Goal: Task Accomplishment & Management: Complete application form

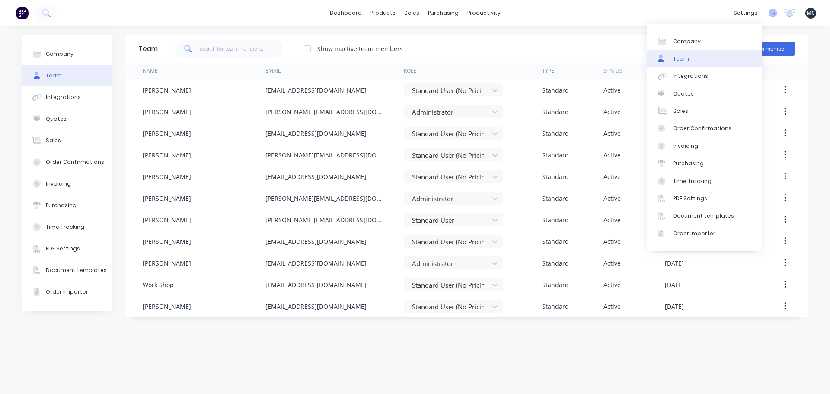
click at [776, 15] on icon at bounding box center [773, 13] width 9 height 9
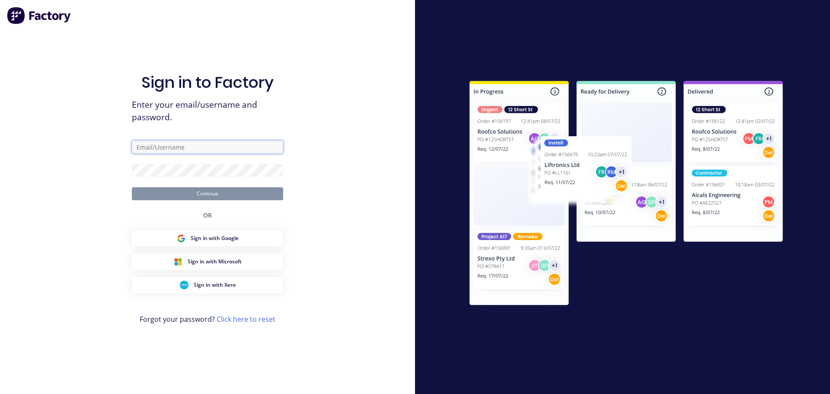
type input "[PERSON_NAME][EMAIL_ADDRESS][DOMAIN_NAME]"
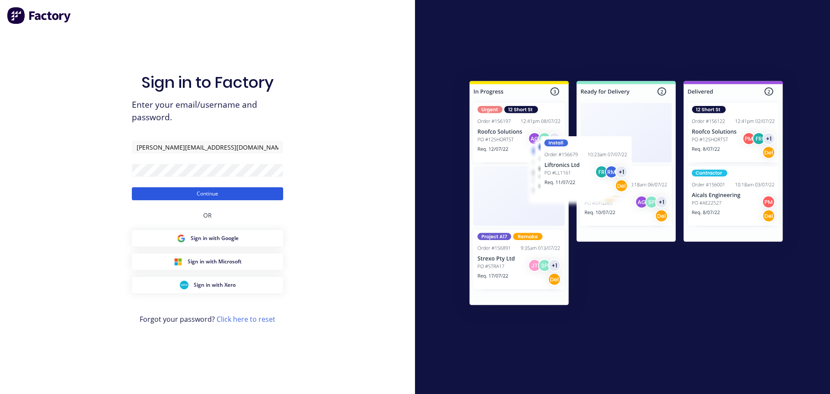
click at [205, 195] on button "Continue" at bounding box center [207, 193] width 151 height 13
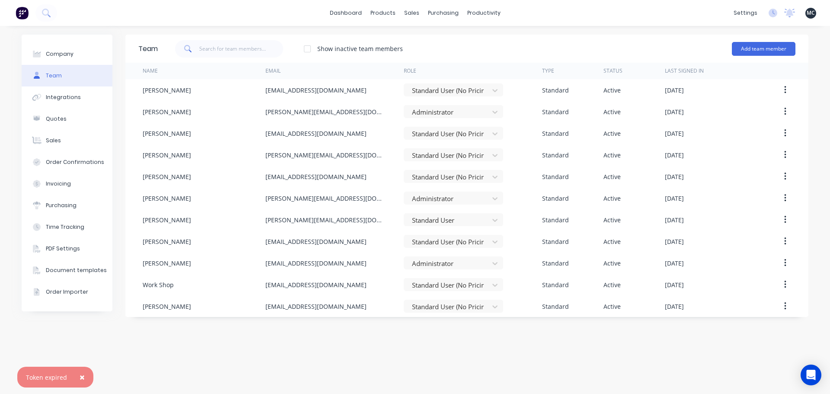
click at [84, 376] on button "×" at bounding box center [82, 377] width 22 height 21
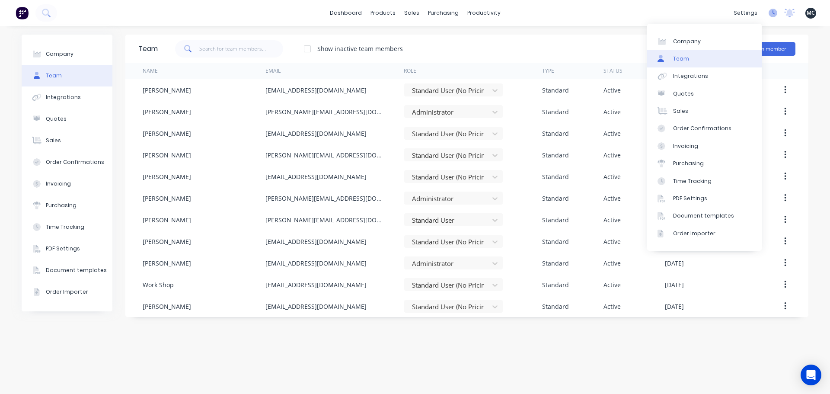
click at [773, 13] on icon at bounding box center [773, 13] width 9 height 9
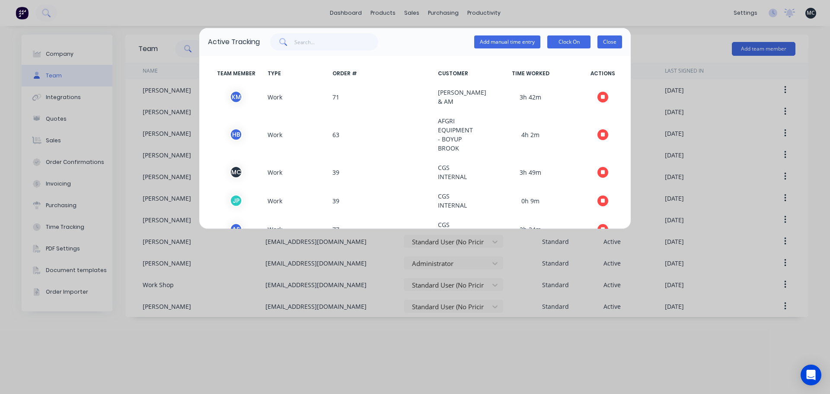
click at [616, 40] on button "Close" at bounding box center [609, 41] width 25 height 13
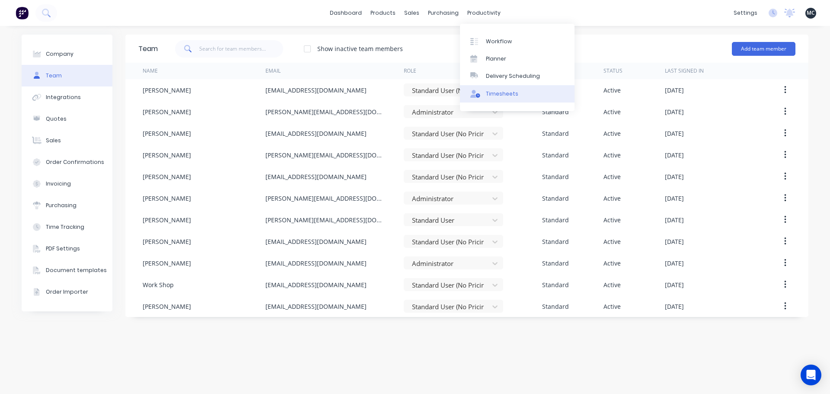
click at [490, 95] on div "Timesheets" at bounding box center [502, 94] width 32 height 8
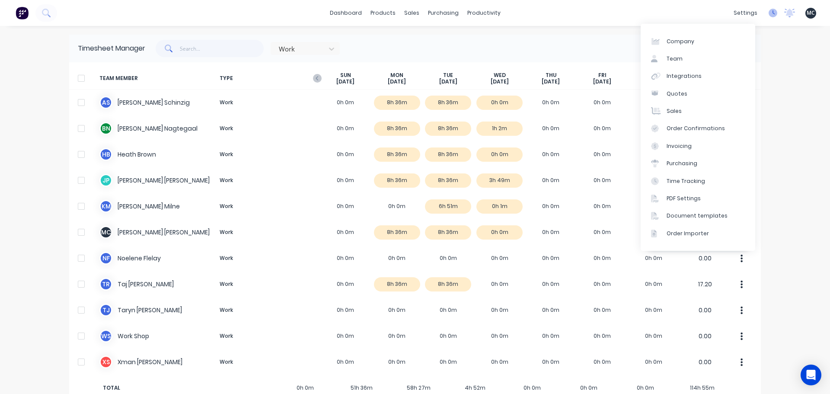
click at [769, 12] on icon at bounding box center [773, 13] width 9 height 9
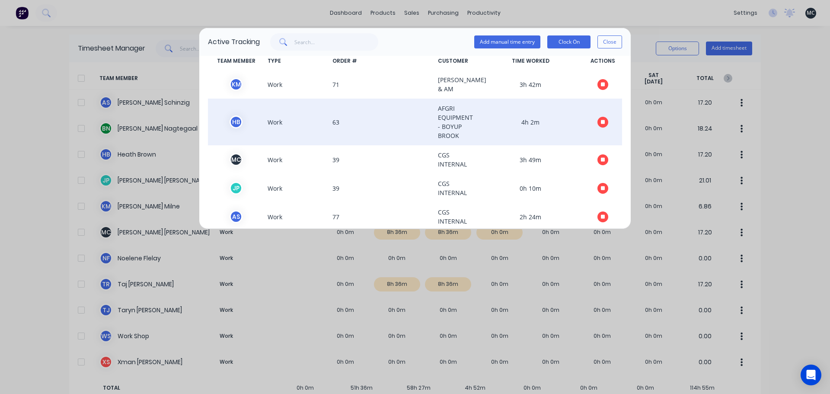
scroll to position [23, 0]
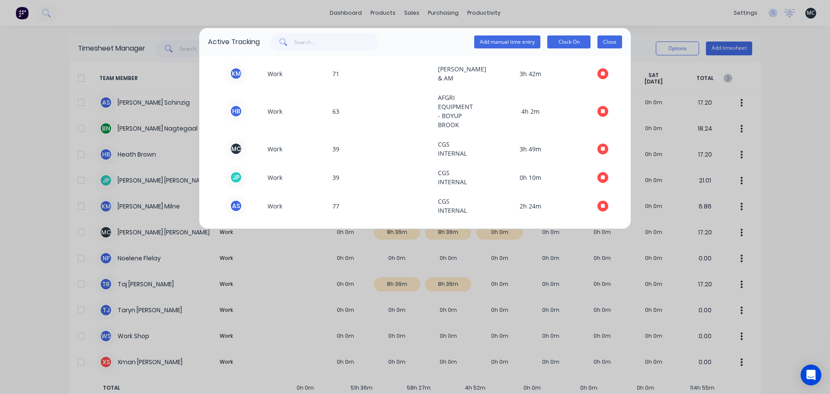
click at [617, 46] on button "Close" at bounding box center [609, 41] width 25 height 13
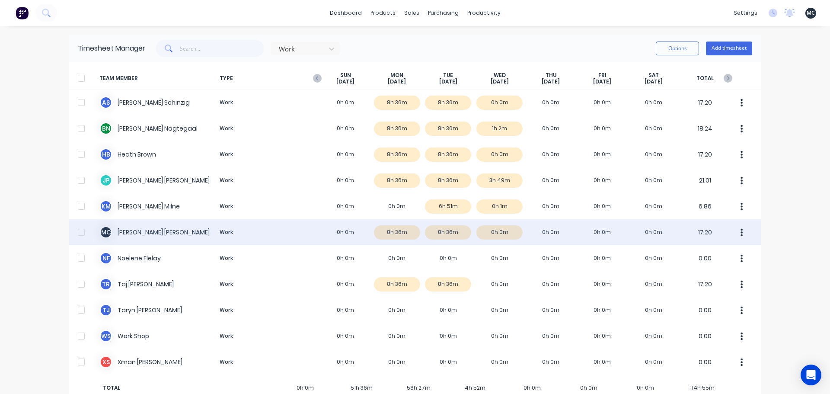
click at [440, 225] on div "M C [PERSON_NAME] Work 0h 0m 8h 36m 8h 36m 0h 0m 0h 0m 0h 0m 0h 0m 17.20" at bounding box center [415, 232] width 692 height 26
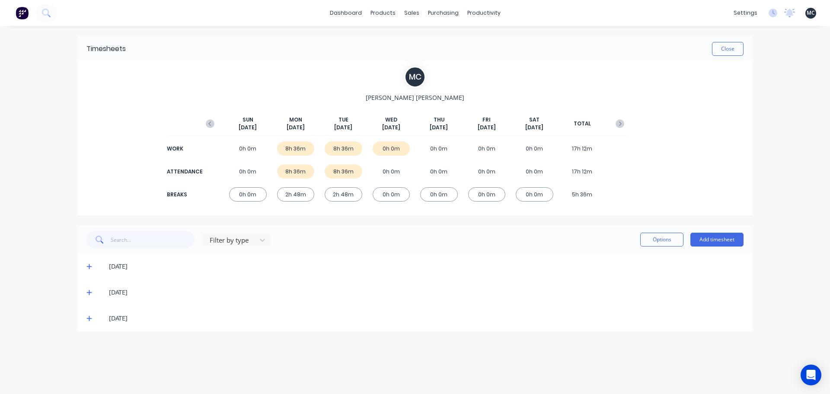
click at [91, 322] on span at bounding box center [90, 318] width 9 height 9
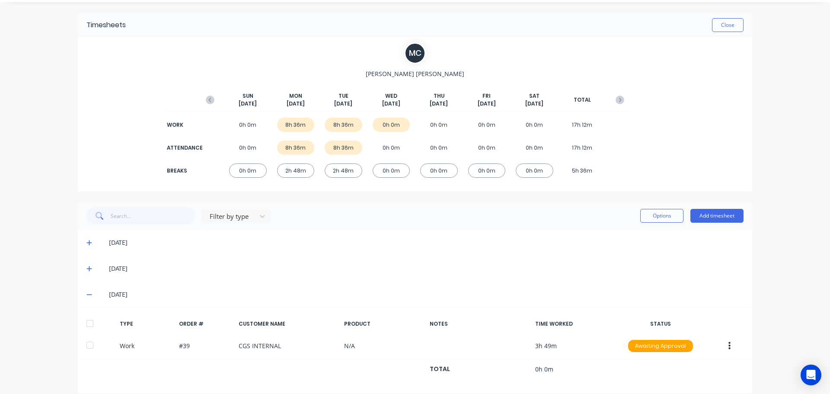
scroll to position [34, 0]
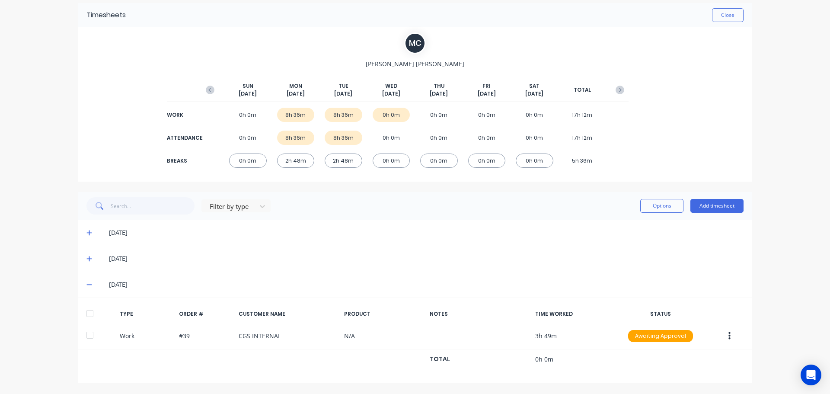
click at [86, 287] on icon at bounding box center [89, 284] width 6 height 6
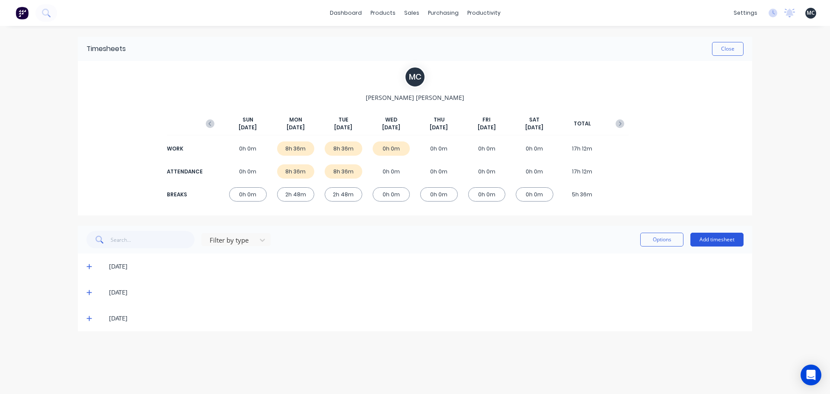
click at [714, 239] on button "Add timesheet" at bounding box center [716, 240] width 53 height 14
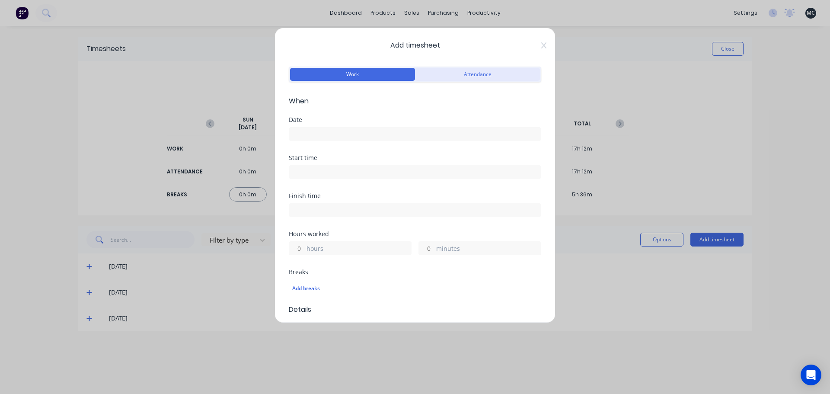
click at [464, 76] on button "Attendance" at bounding box center [477, 74] width 125 height 13
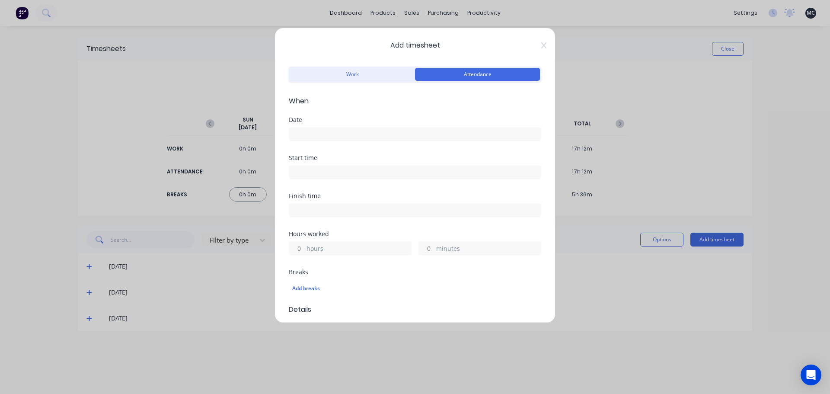
click at [322, 144] on div "Date" at bounding box center [415, 136] width 252 height 38
click at [323, 134] on input at bounding box center [415, 134] width 252 height 13
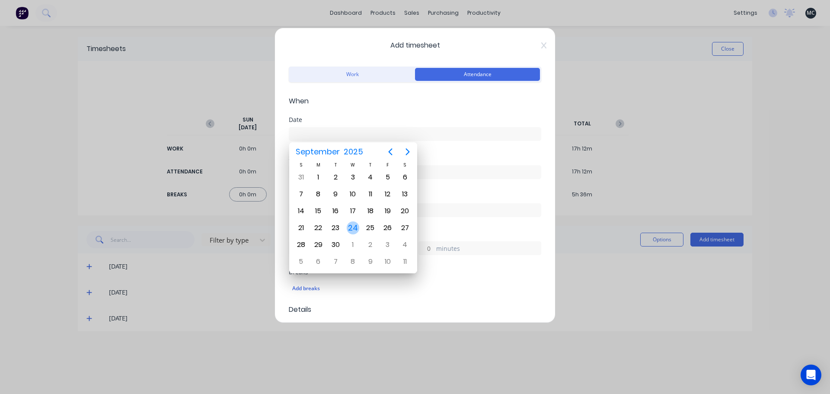
click at [354, 227] on div "24" at bounding box center [353, 227] width 13 height 13
type input "[DATE]"
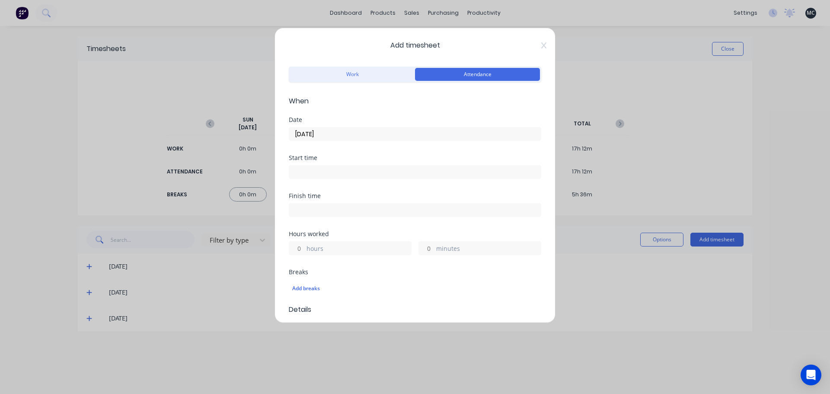
click at [346, 173] on input at bounding box center [415, 172] width 252 height 13
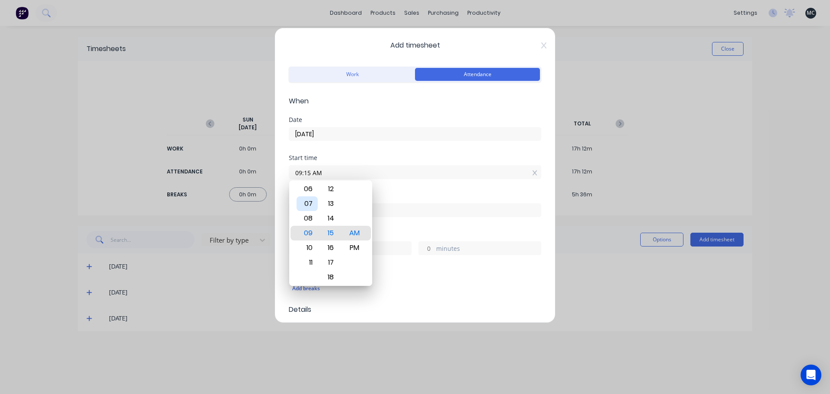
click at [312, 207] on div "07" at bounding box center [307, 203] width 21 height 15
click at [310, 171] on input "07:15 AM" at bounding box center [415, 172] width 252 height 13
click at [403, 189] on div "Start time 07: AM" at bounding box center [415, 174] width 252 height 38
type input "07:00 AM"
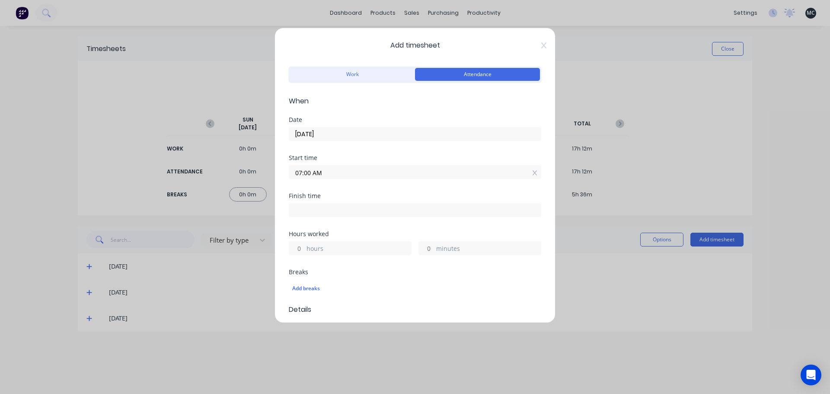
click at [329, 210] on input at bounding box center [415, 210] width 252 height 13
type input "11:15 AM"
type input "4"
type input "15"
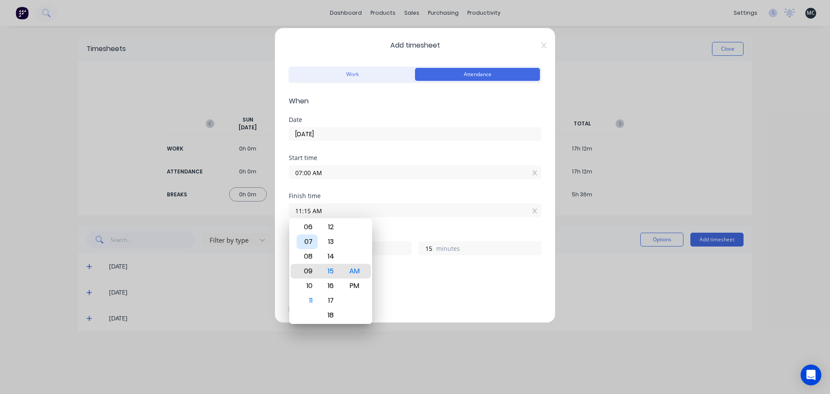
type input "09:15 AM"
type input "2"
type input "08:15 AM"
type input "1"
click at [309, 226] on div "05" at bounding box center [307, 227] width 21 height 15
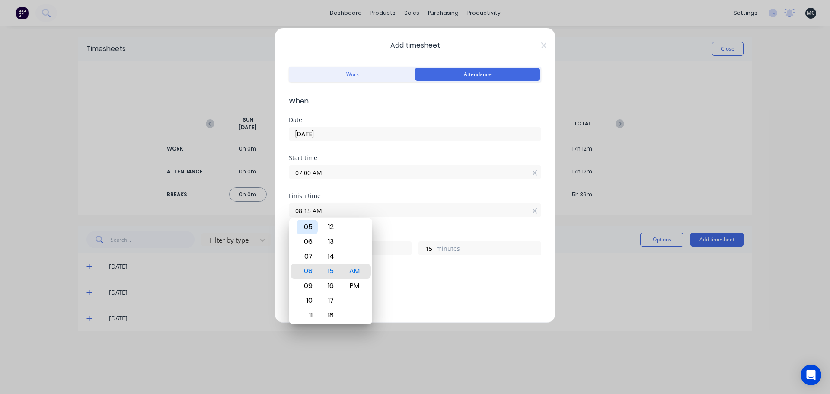
type input "05:15 AM"
type input "22"
click at [358, 285] on div "PM" at bounding box center [354, 285] width 21 height 15
type input "05:15 PM"
type input "10"
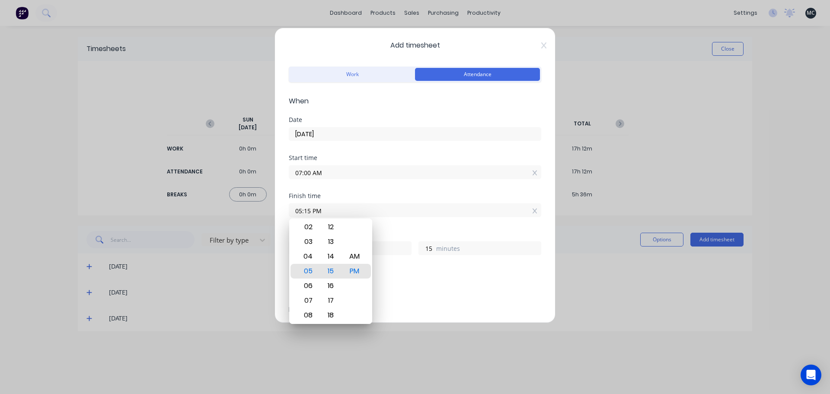
click at [311, 209] on input "05:15 PM" at bounding box center [415, 210] width 252 height 13
click at [389, 232] on div "Hours worked" at bounding box center [415, 234] width 252 height 6
type input "05:00 PM"
type input "0"
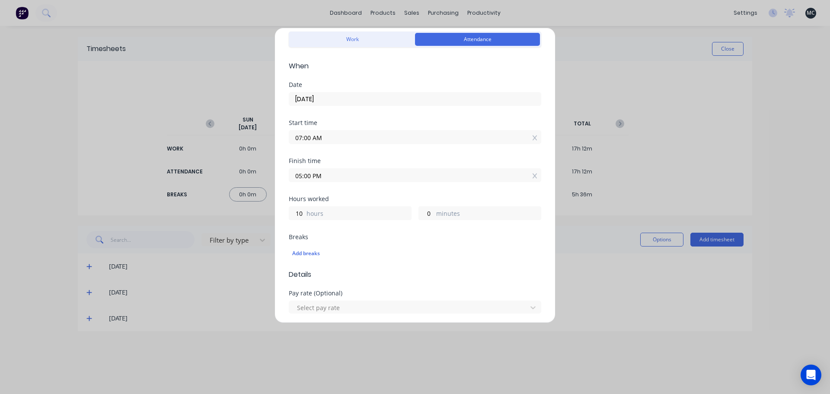
scroll to position [86, 0]
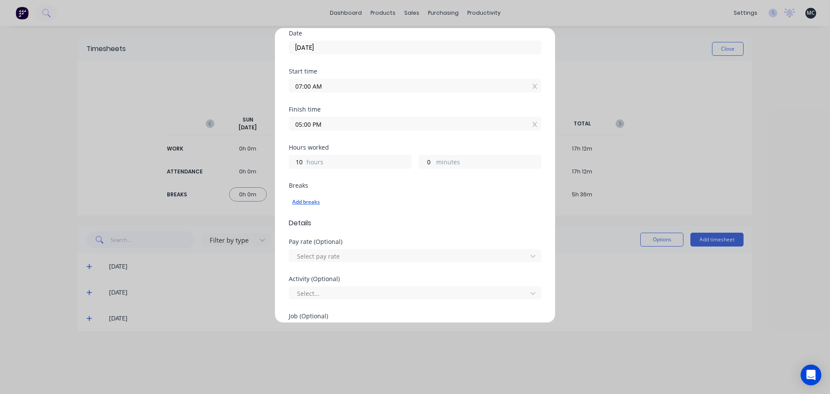
click at [310, 205] on div "Add breaks" at bounding box center [415, 201] width 246 height 11
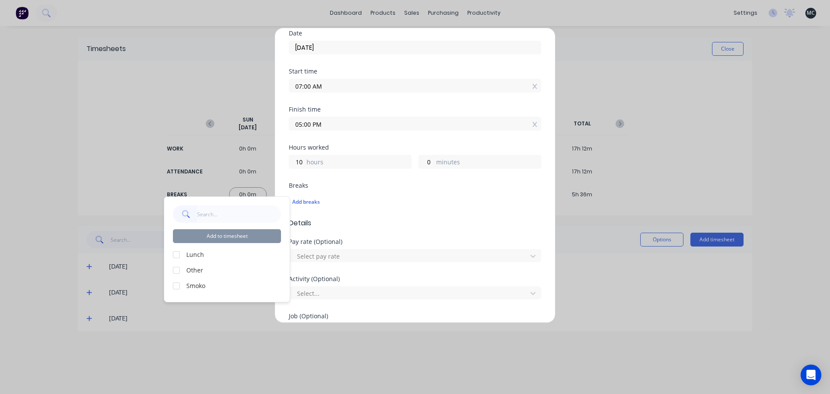
click at [174, 256] on div at bounding box center [176, 254] width 17 height 17
click at [178, 288] on div at bounding box center [176, 285] width 17 height 17
click at [242, 236] on button "Add to timesheet" at bounding box center [227, 236] width 108 height 14
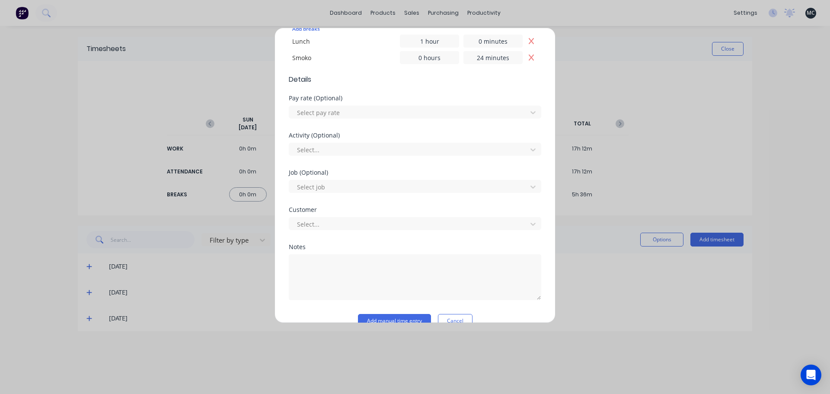
scroll to position [277, 0]
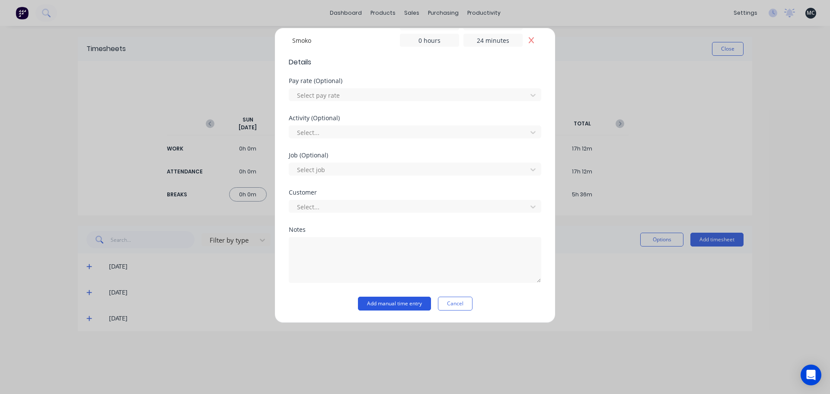
click at [400, 299] on button "Add manual time entry" at bounding box center [394, 304] width 73 height 14
click at [383, 305] on button "Add manual time entry" at bounding box center [394, 304] width 73 height 14
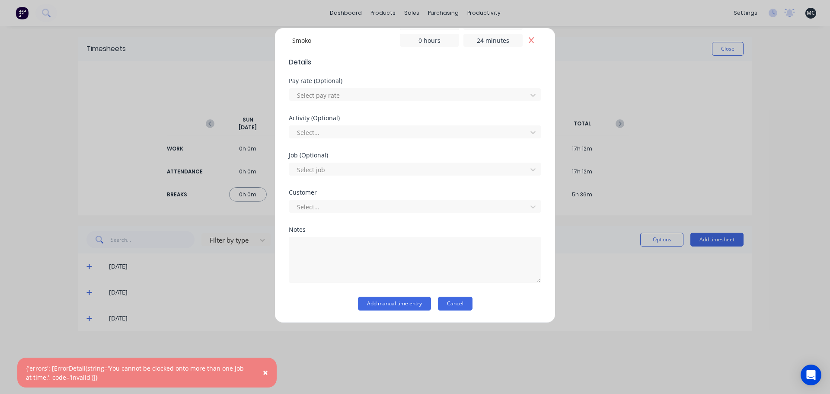
click at [448, 303] on button "Cancel" at bounding box center [455, 304] width 35 height 14
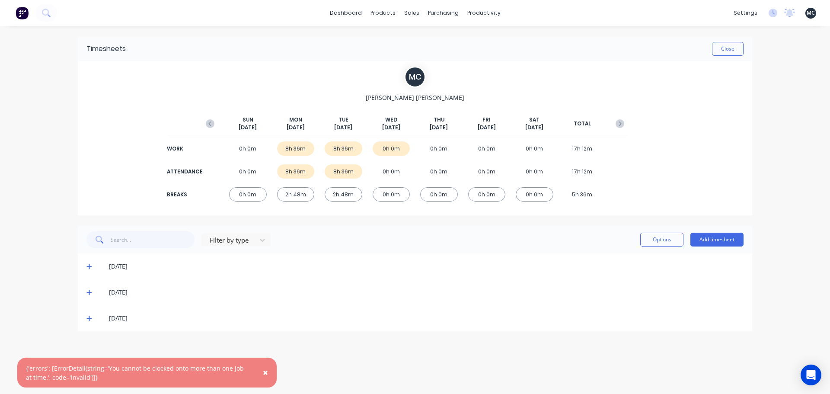
click at [789, 90] on div "× {'errors': [ErrorDetail(string='You cannot be clocked onto more than one job …" at bounding box center [415, 197] width 830 height 394
click at [268, 372] on span "×" at bounding box center [265, 372] width 5 height 12
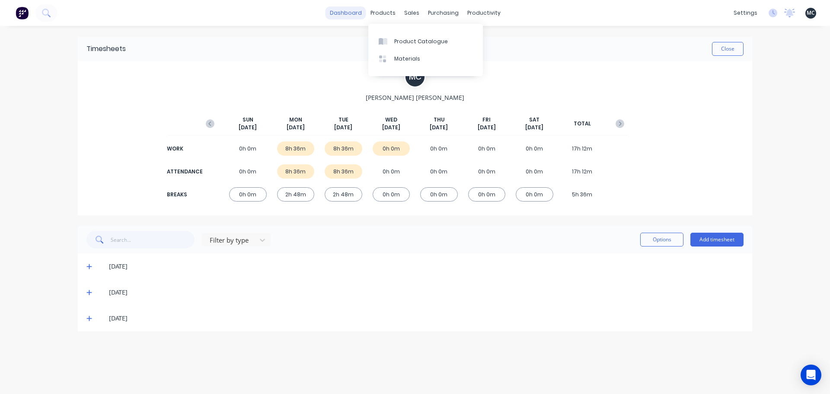
click at [359, 17] on link "dashboard" at bounding box center [346, 12] width 41 height 13
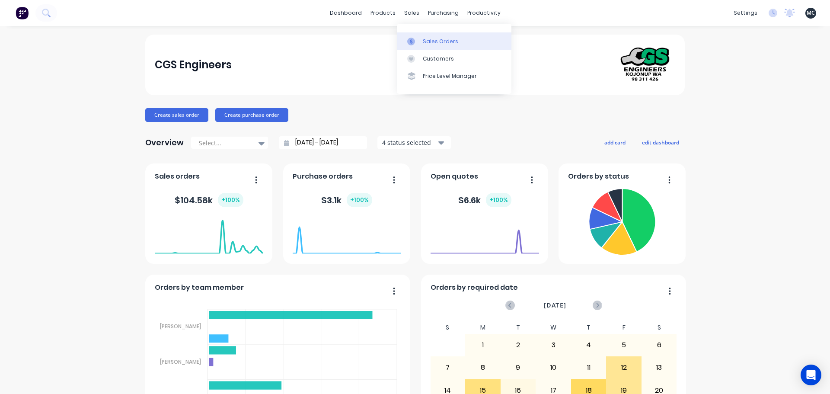
click at [419, 45] on link "Sales Orders" at bounding box center [454, 40] width 115 height 17
